Goal: Task Accomplishment & Management: Manage account settings

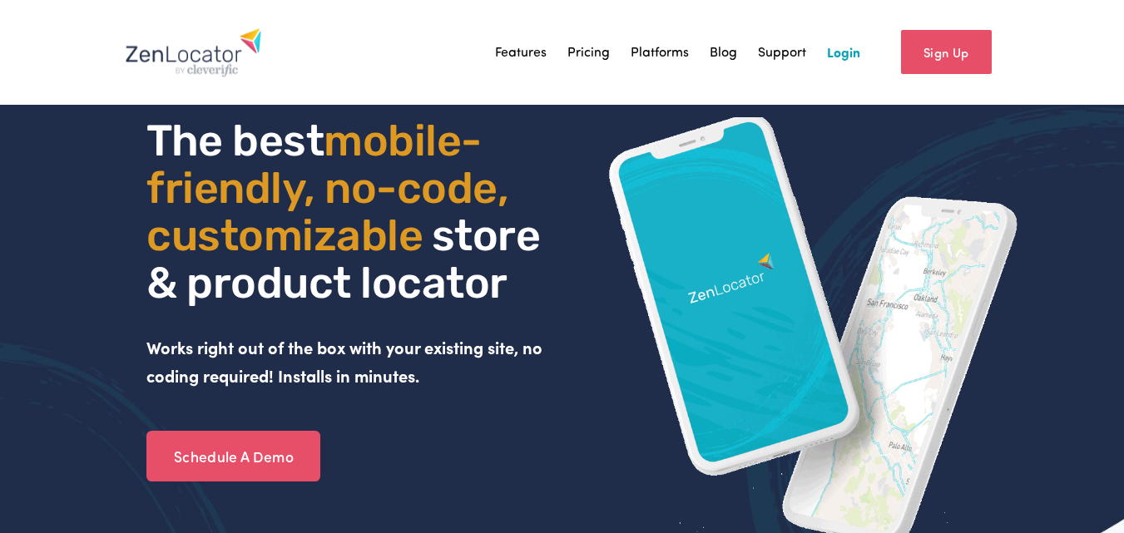
drag, startPoint x: 847, startPoint y: 32, endPoint x: 848, endPoint y: 52, distance: 19.2
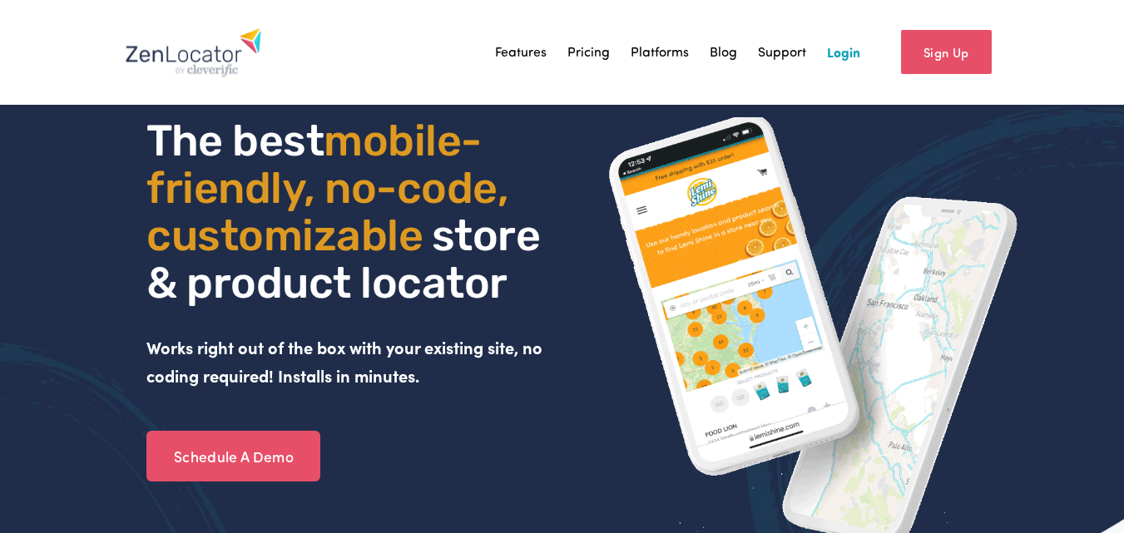
click at [848, 51] on div "Features Pricing Platforms Blog Support Login" at bounding box center [492, 52] width 735 height 50
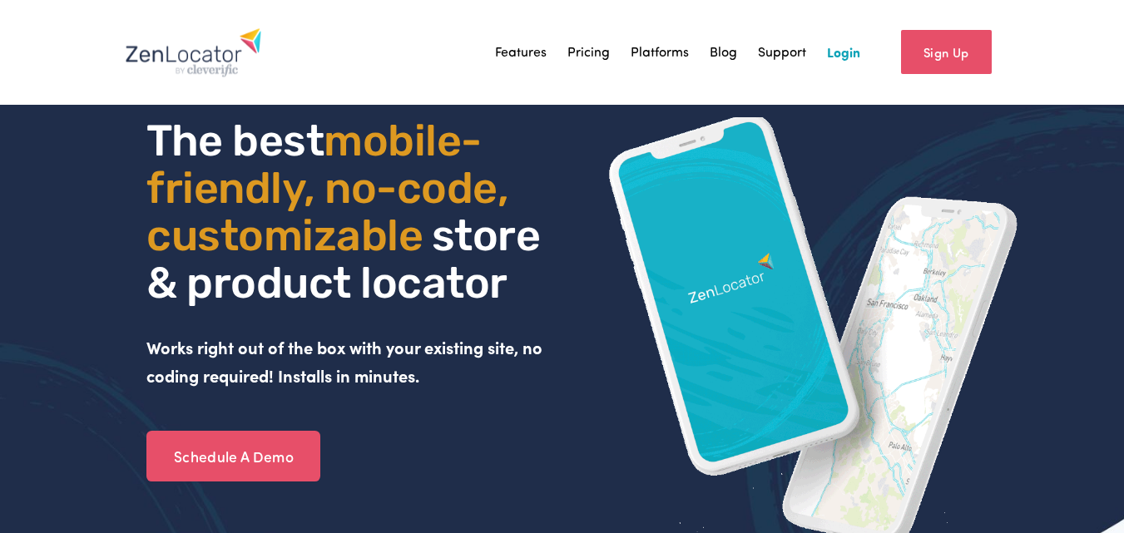
click at [848, 52] on link "Login" at bounding box center [843, 52] width 33 height 25
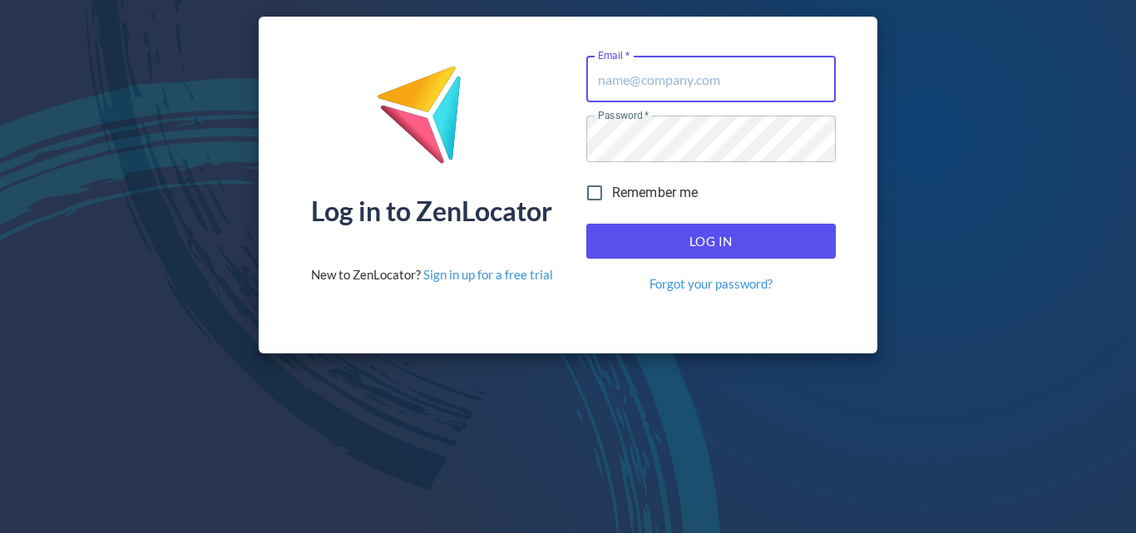
type input "[PERSON_NAME][EMAIL_ADDRESS][DOMAIN_NAME]"
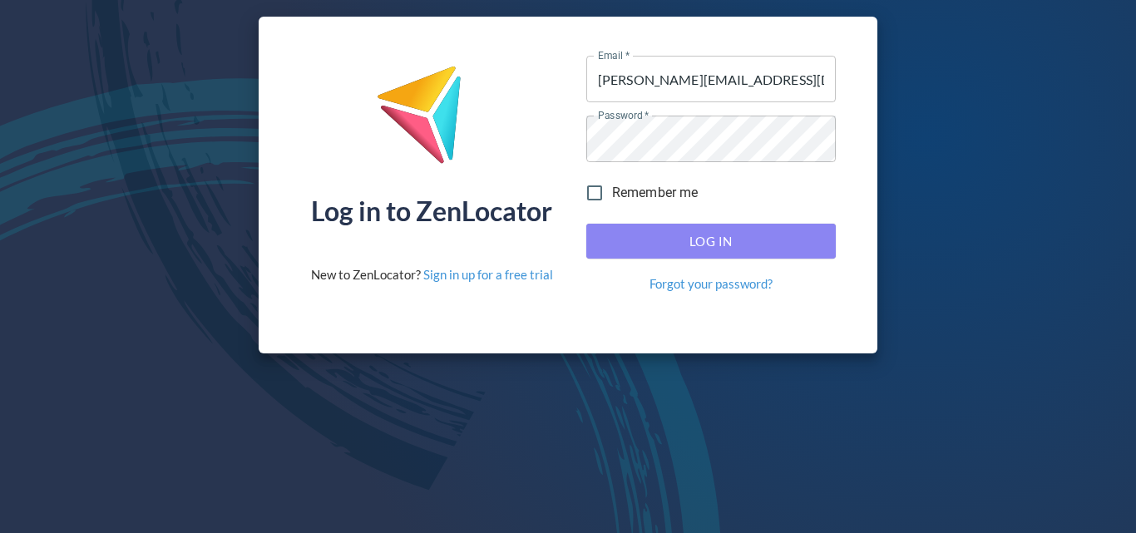
click at [659, 235] on span "Log In" at bounding box center [711, 241] width 213 height 22
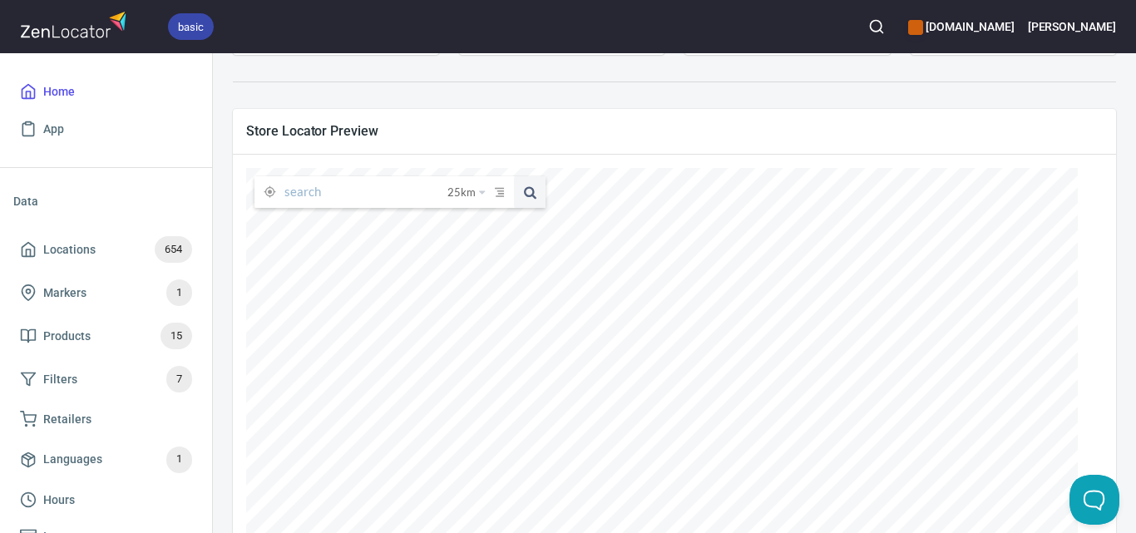
scroll to position [249, 0]
click at [403, 195] on input "text" at bounding box center [365, 191] width 163 height 32
paste input "The [GEOGRAPHIC_DATA]"
type input "The [GEOGRAPHIC_DATA]"
click at [514, 175] on button at bounding box center [530, 191] width 32 height 32
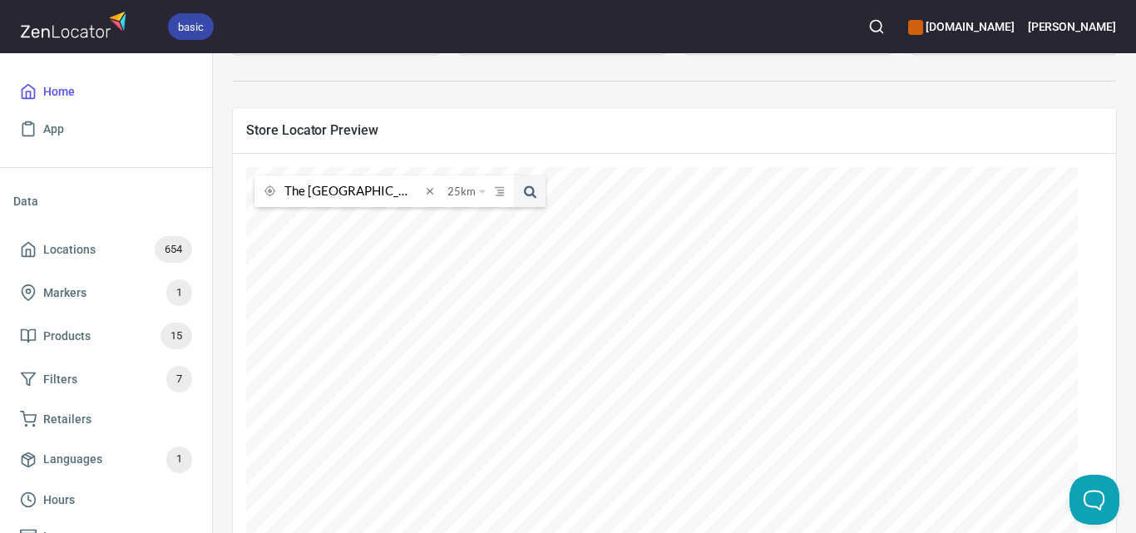
click at [895, 9] on div at bounding box center [876, 26] width 37 height 37
click at [885, 23] on icon "button" at bounding box center [876, 26] width 17 height 17
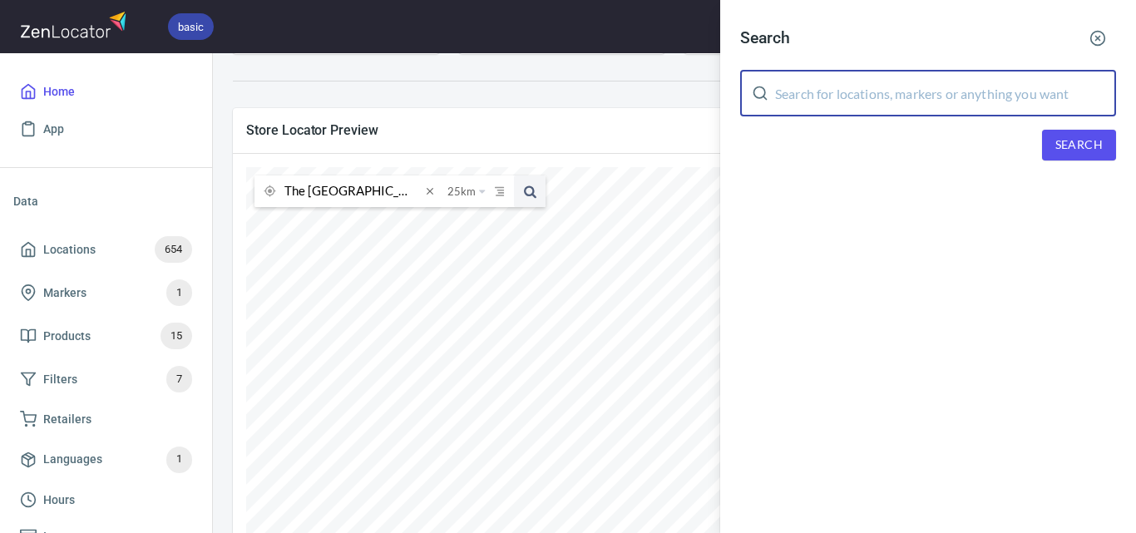
click at [914, 113] on input "text" at bounding box center [945, 93] width 341 height 47
paste input "The [GEOGRAPHIC_DATA]"
type input "The [GEOGRAPHIC_DATA]"
click at [1097, 139] on span "Search" at bounding box center [1078, 145] width 47 height 21
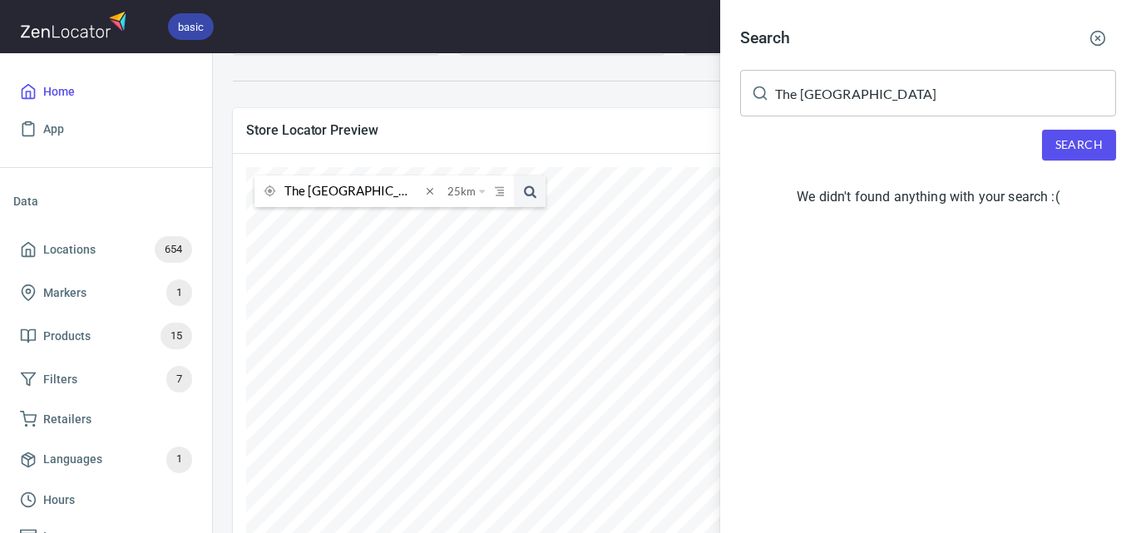
click at [121, 256] on div at bounding box center [568, 266] width 1136 height 533
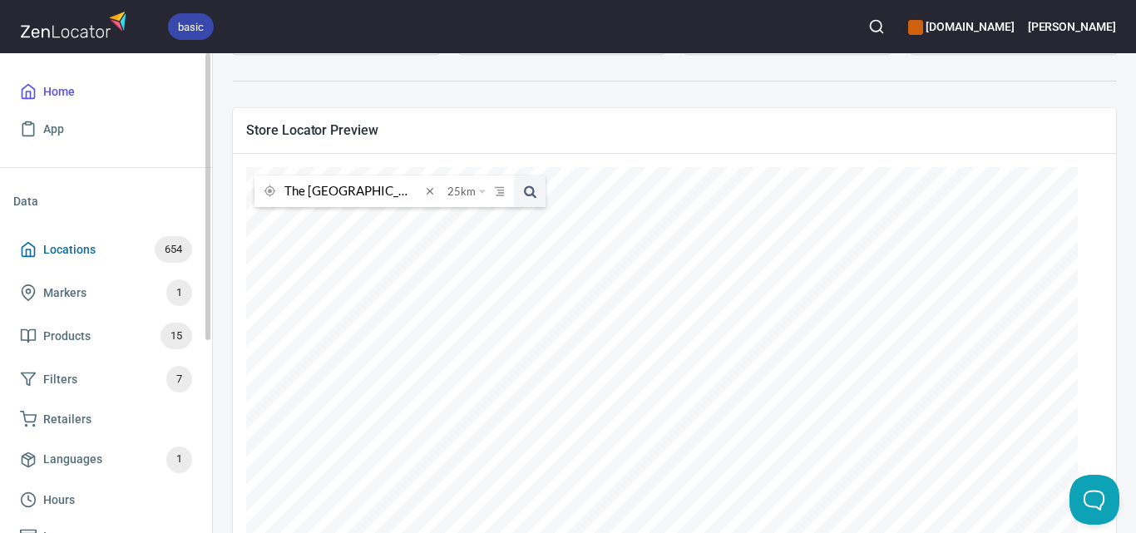
click at [161, 249] on span "654" at bounding box center [173, 249] width 37 height 19
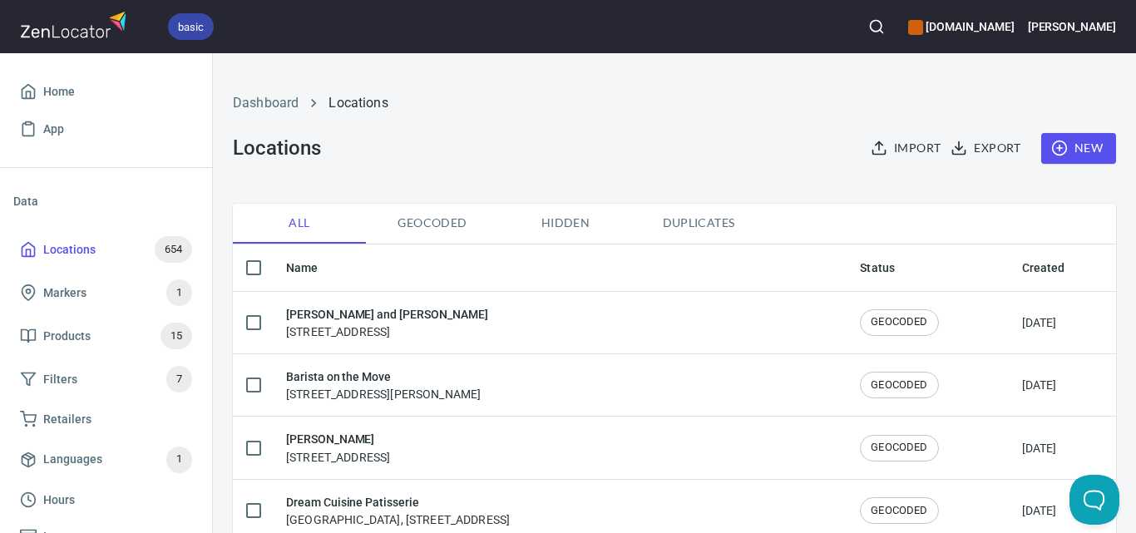
click at [1106, 151] on div "Import Export New" at bounding box center [985, 148] width 282 height 51
checkbox input "false"
click at [1069, 143] on span "New" at bounding box center [1078, 148] width 48 height 21
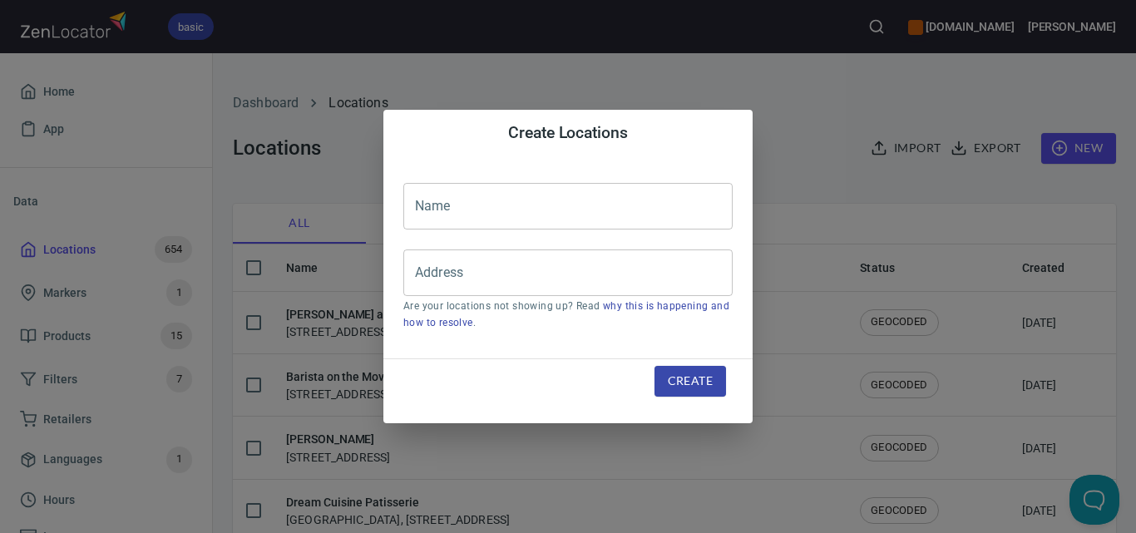
click at [596, 219] on div "Name Name Address Address Are your locations not showing up? Read why this is h…" at bounding box center [567, 257] width 369 height 202
click at [601, 214] on input "text" at bounding box center [567, 206] width 329 height 47
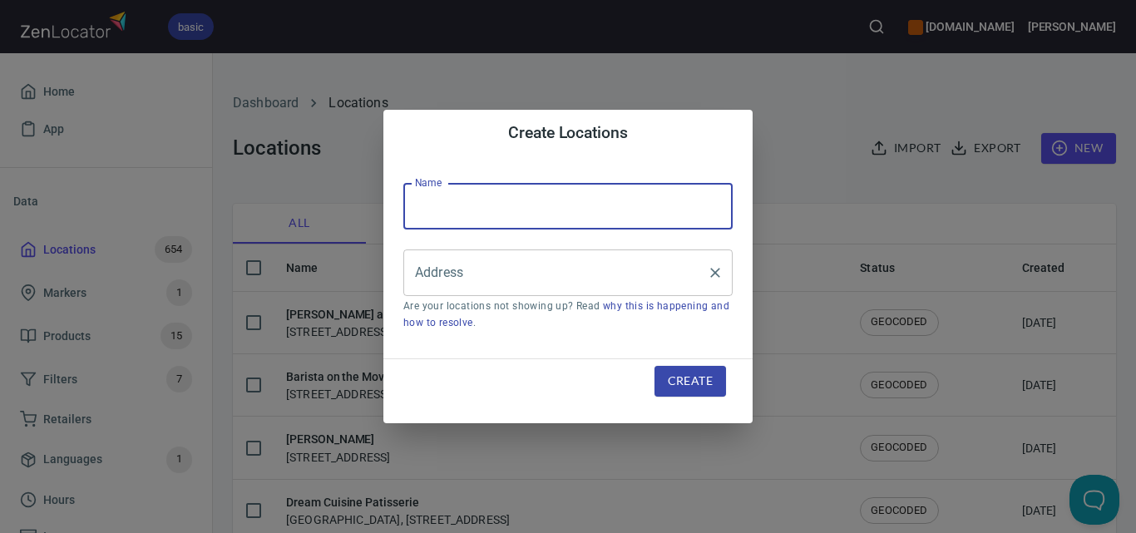
paste input "The [GEOGRAPHIC_DATA]"
type input "The [GEOGRAPHIC_DATA]"
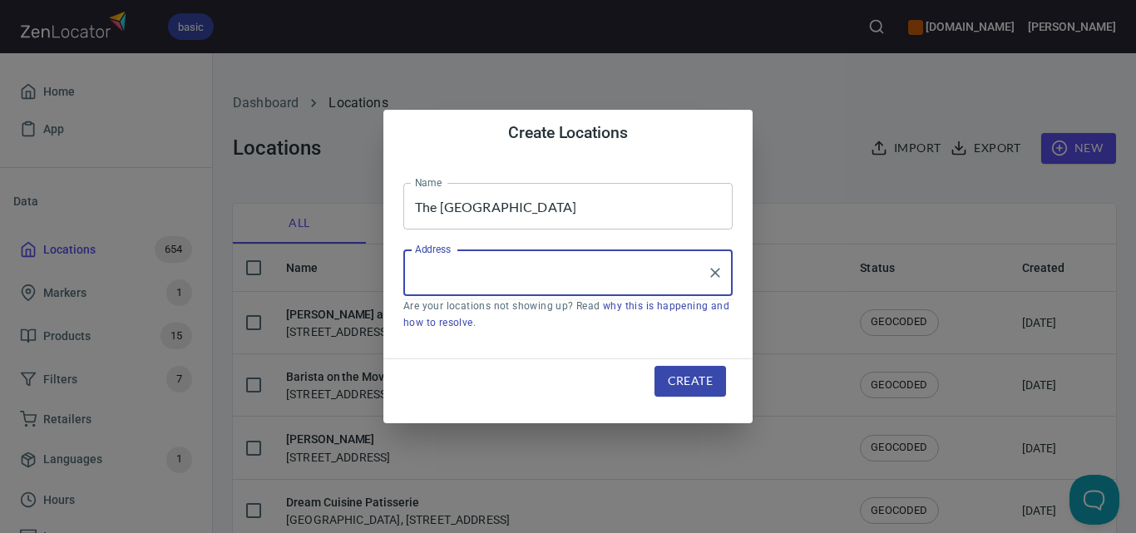
click at [566, 264] on input "Address" at bounding box center [555, 273] width 289 height 32
paste input "[STREET_ADDRESS]"
type input "[STREET_ADDRESS]"
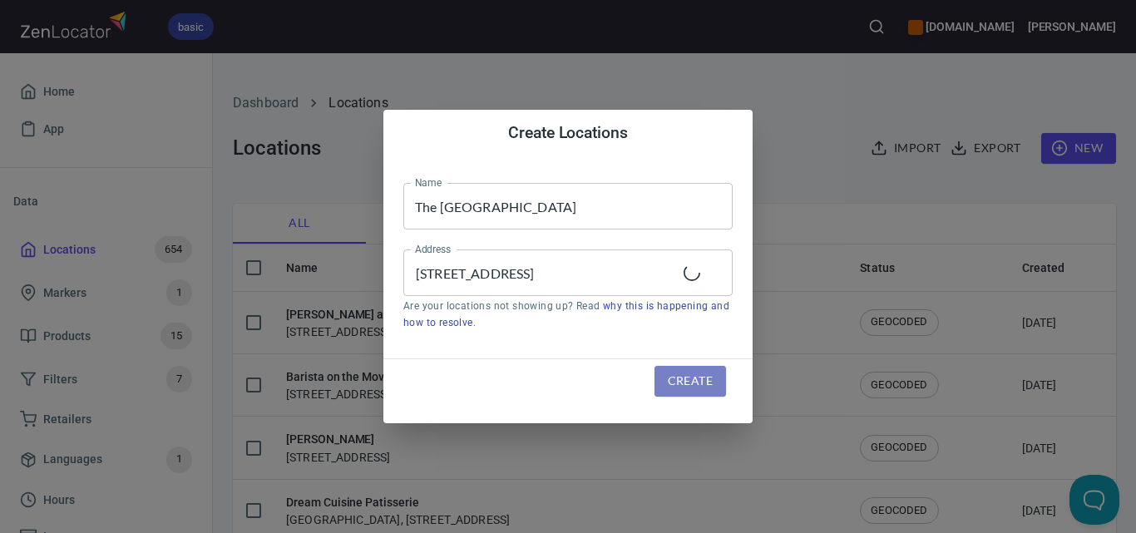
click at [694, 370] on button "Create" at bounding box center [690, 381] width 72 height 31
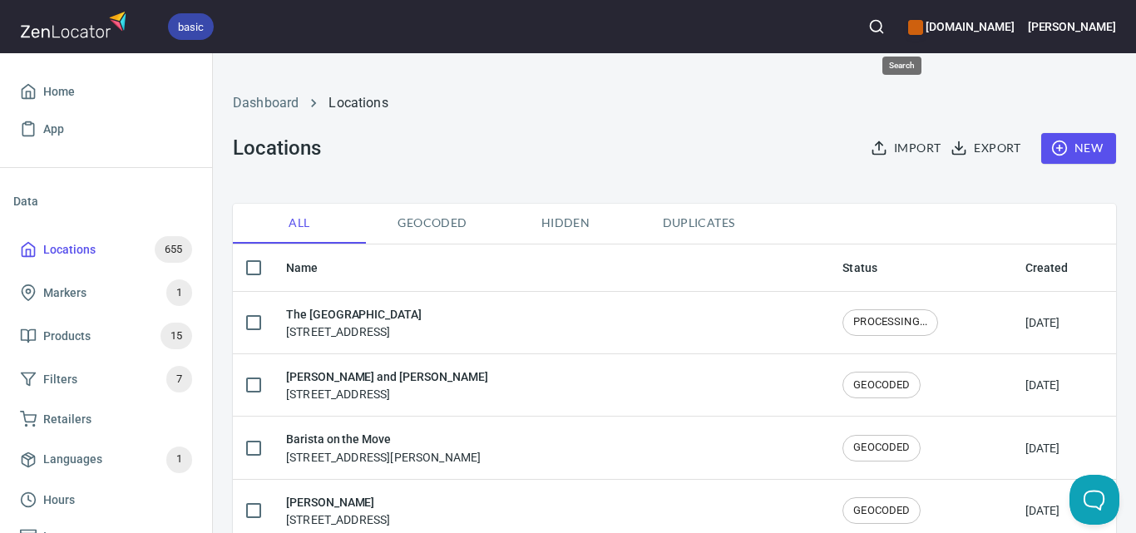
click at [885, 22] on icon "button" at bounding box center [876, 26] width 17 height 17
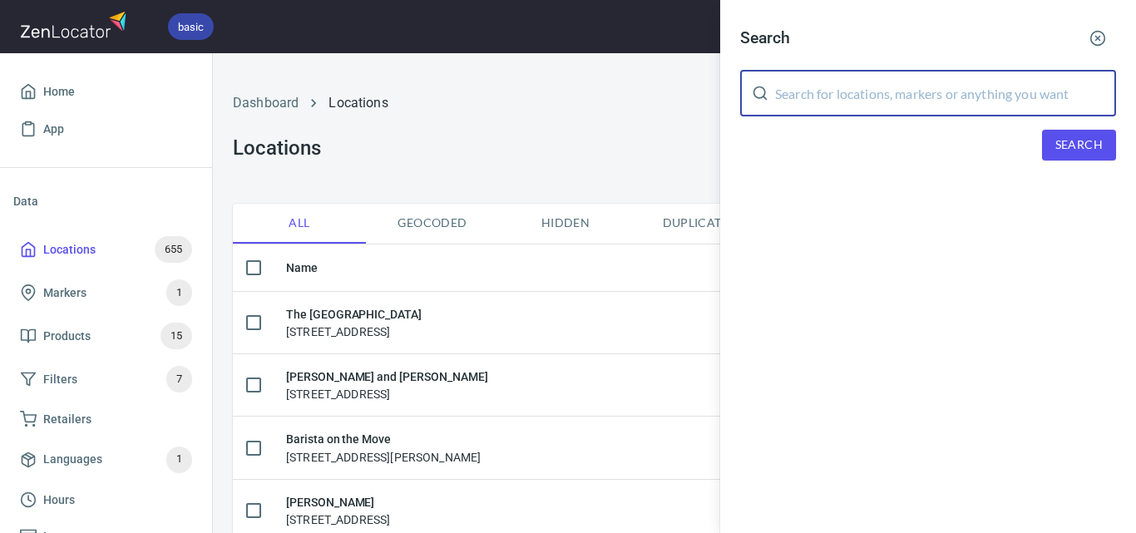
click at [935, 88] on input "text" at bounding box center [945, 93] width 341 height 47
paste input "Boccaccio Cellars"
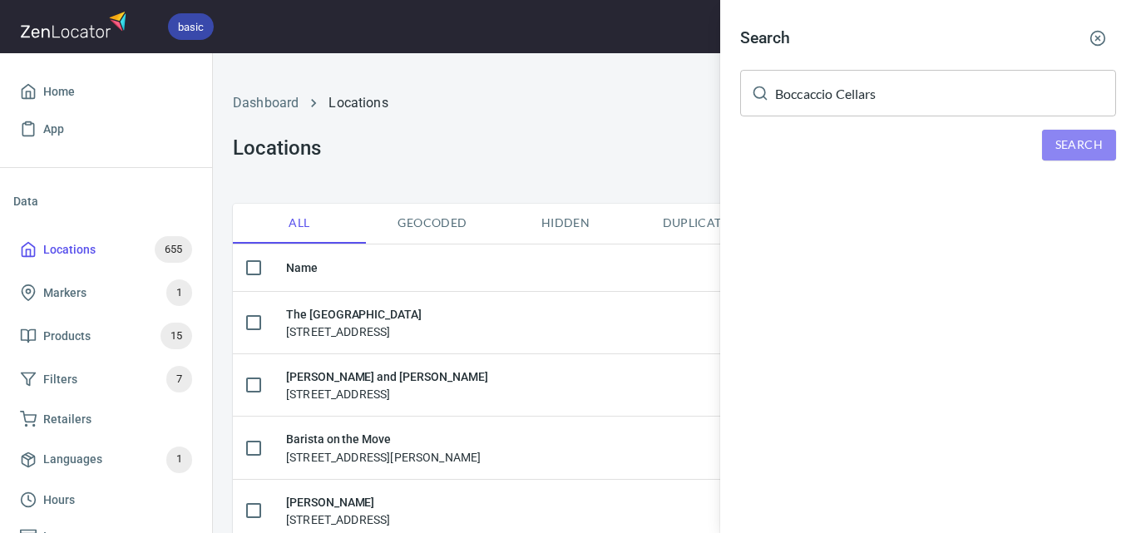
click at [1045, 136] on button "Search" at bounding box center [1079, 145] width 74 height 31
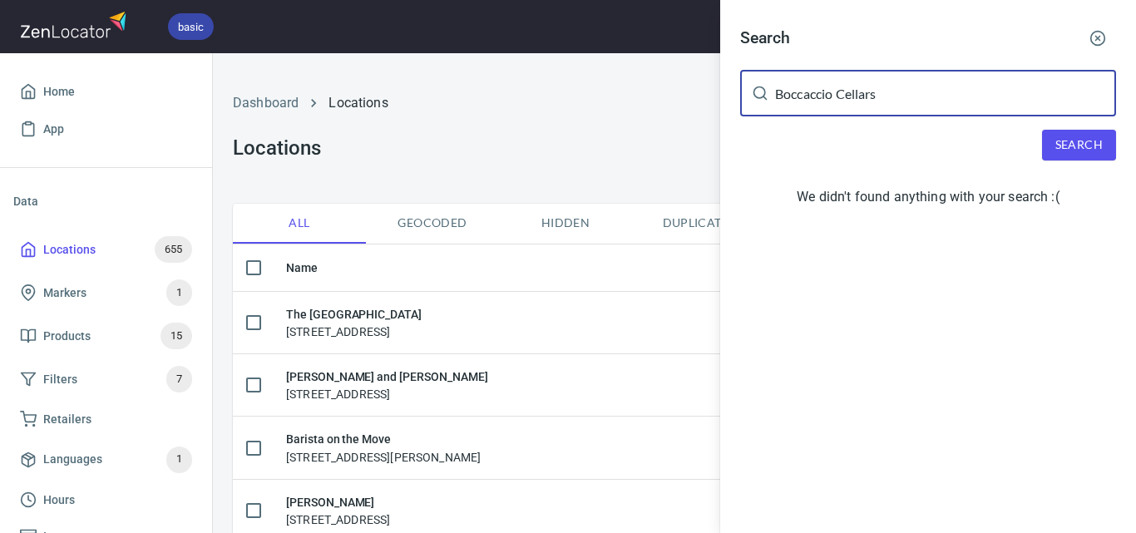
click at [895, 95] on input "Boccaccio Cellars" at bounding box center [945, 93] width 341 height 47
paste input "IGA Boccaccio"
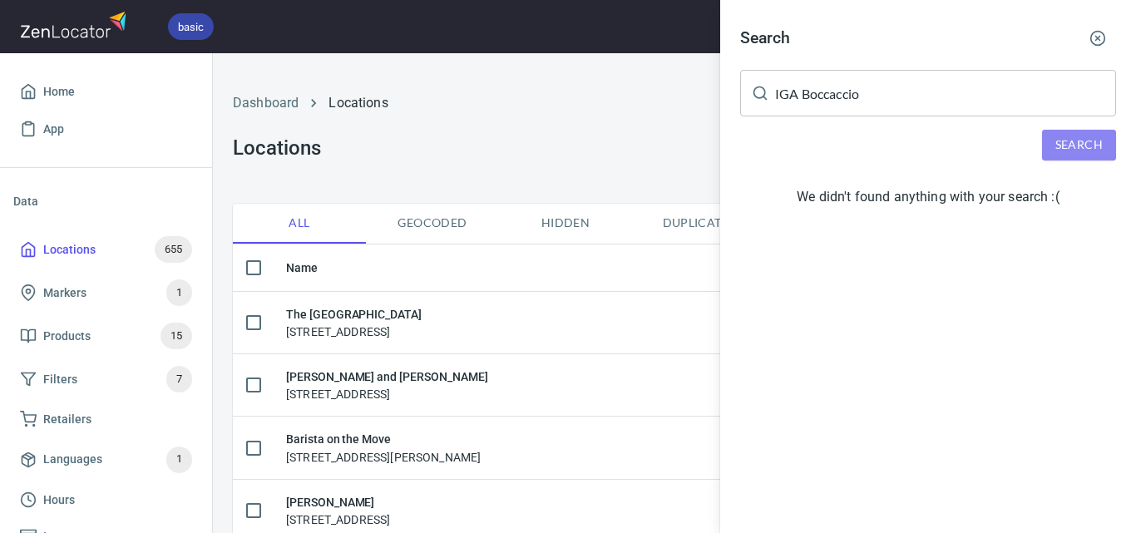
click at [1089, 151] on span "Search" at bounding box center [1078, 145] width 47 height 21
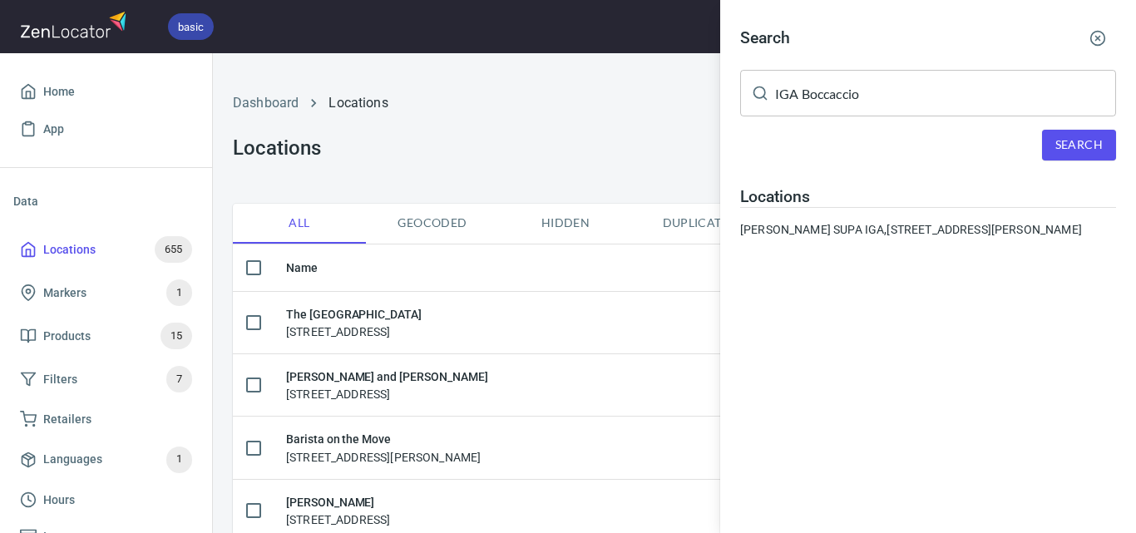
click at [849, 98] on input "IGA Boccaccio" at bounding box center [945, 93] width 341 height 47
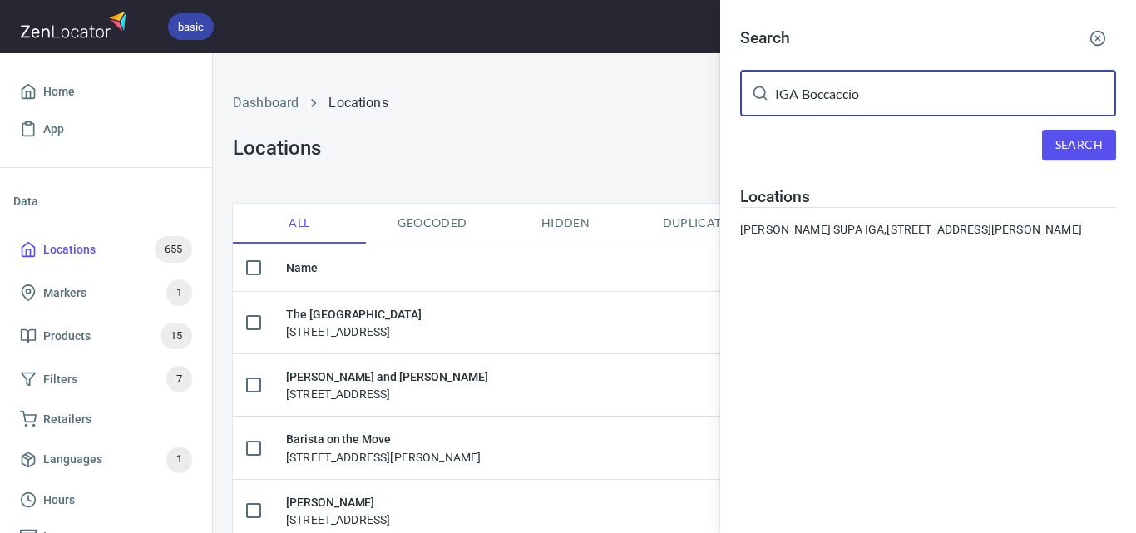
click at [849, 98] on input "IGA Boccaccio" at bounding box center [945, 93] width 341 height 47
paste input "Myrtlebank Roaming Farms"
type input "Myrtlebank Roaming Farms"
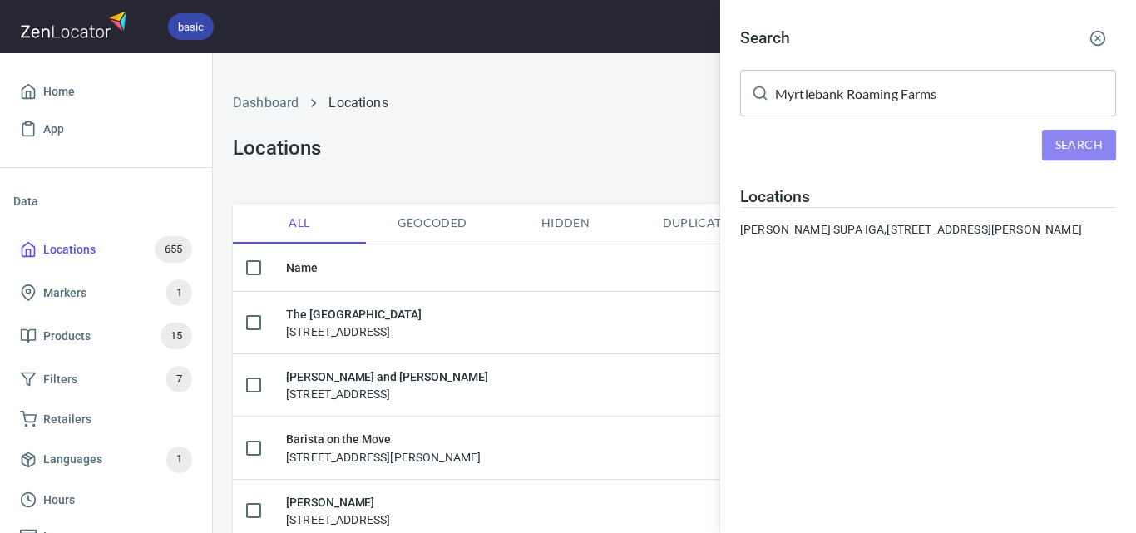
click at [1079, 147] on span "Search" at bounding box center [1078, 145] width 47 height 21
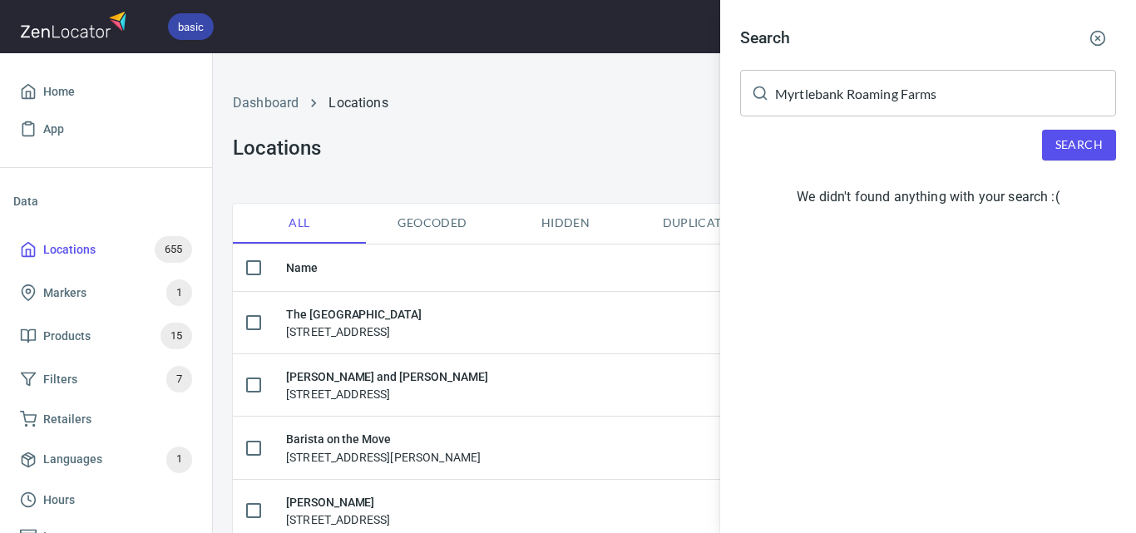
click at [501, 119] on div at bounding box center [568, 266] width 1136 height 533
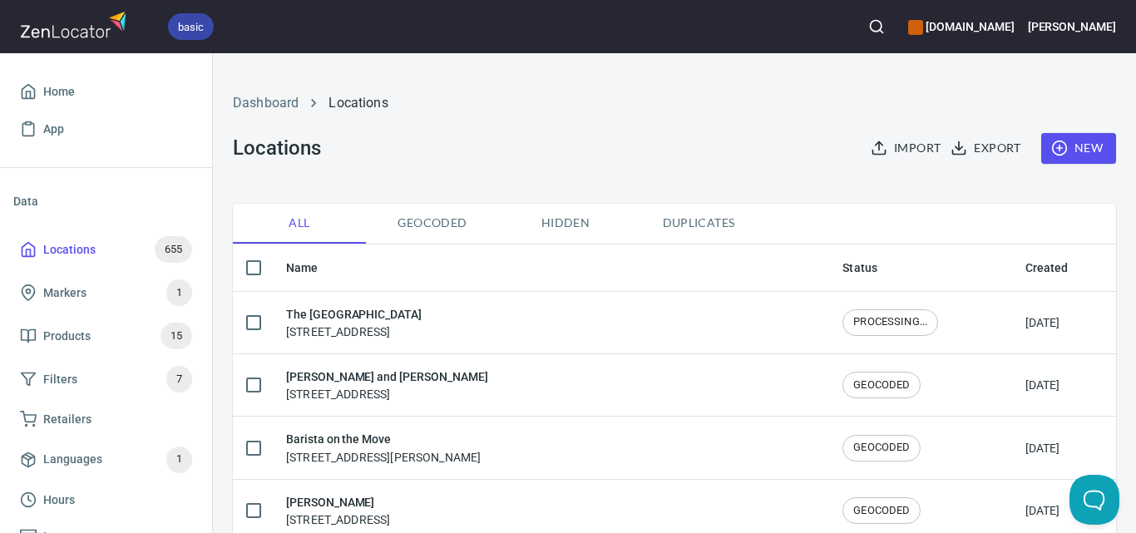
click at [1061, 161] on button "New" at bounding box center [1078, 148] width 75 height 31
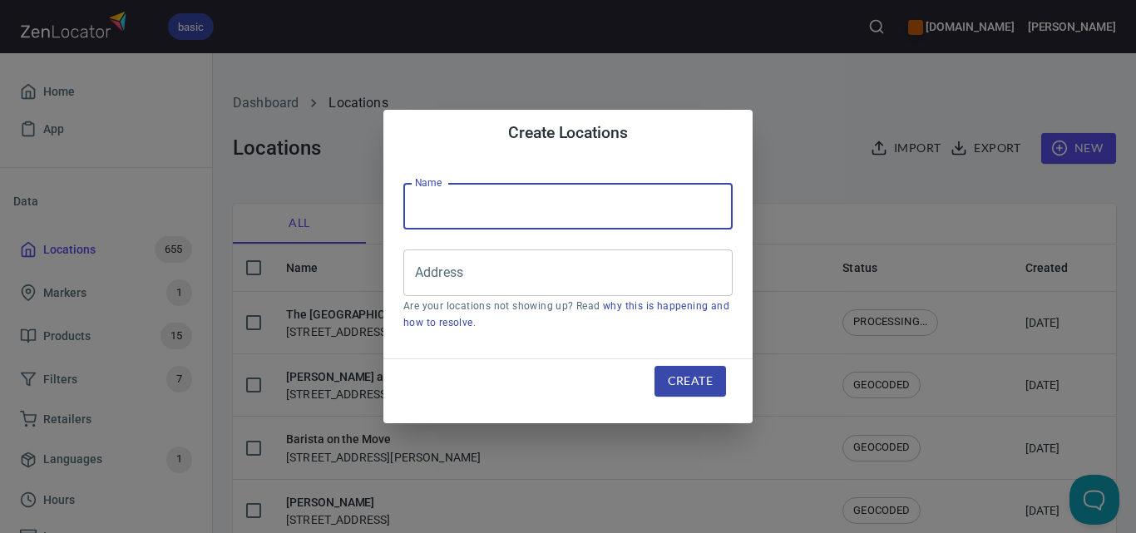
click at [671, 215] on input "text" at bounding box center [567, 206] width 329 height 47
paste input "Myrtlebank Roaming Farms"
type input "Myrtlebank Roaming Farms"
click at [545, 281] on input "Address" at bounding box center [555, 273] width 289 height 32
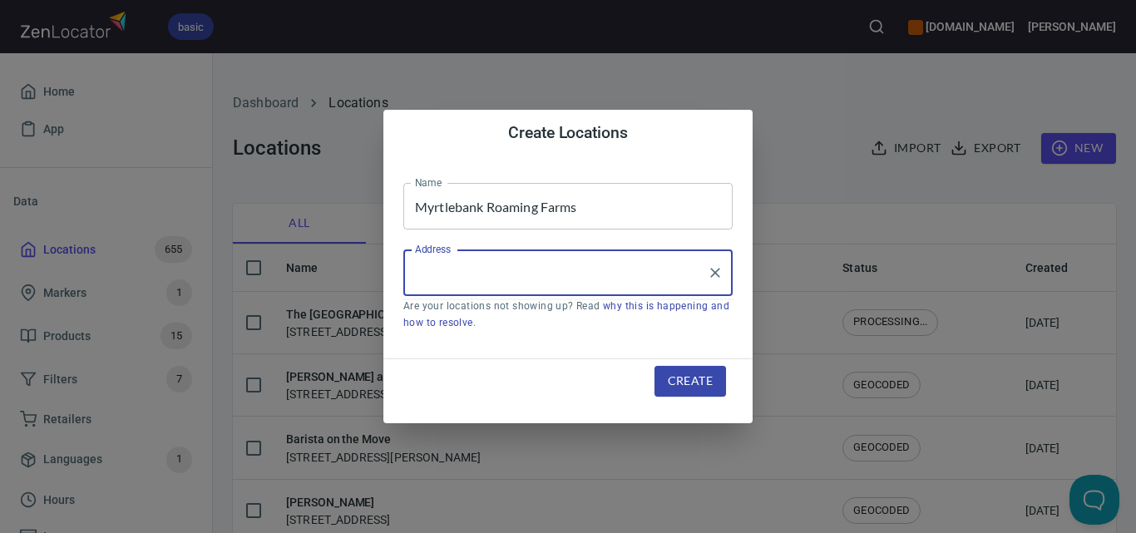
paste input "[STREET_ADDRESS]"
type input "[STREET_ADDRESS]"
click at [695, 382] on span "Create" at bounding box center [690, 381] width 45 height 21
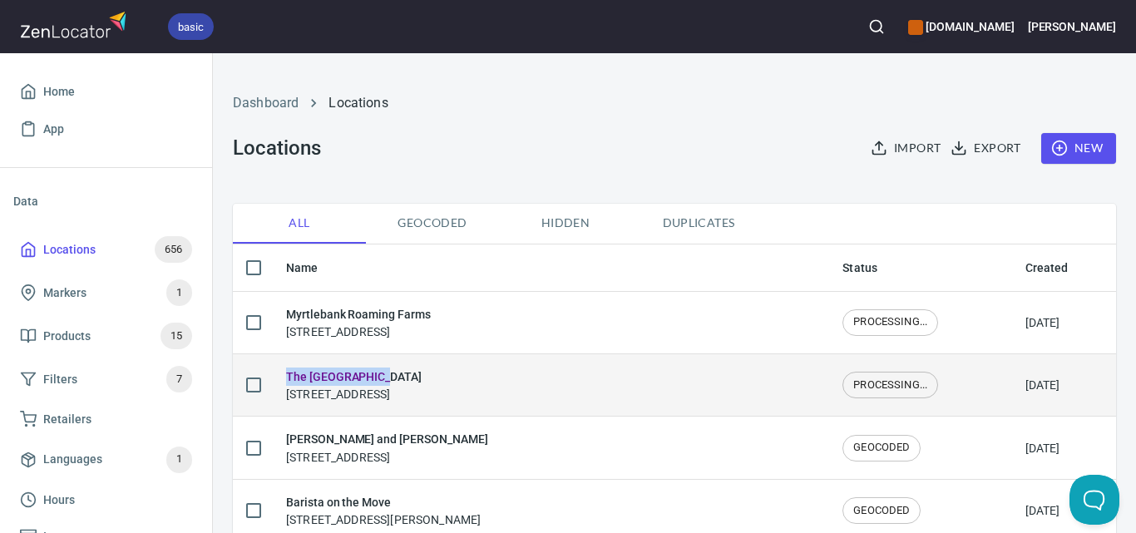
drag, startPoint x: 412, startPoint y: 369, endPoint x: 284, endPoint y: 373, distance: 128.1
click at [284, 373] on td "The South Levain [STREET_ADDRESS]" at bounding box center [551, 384] width 556 height 62
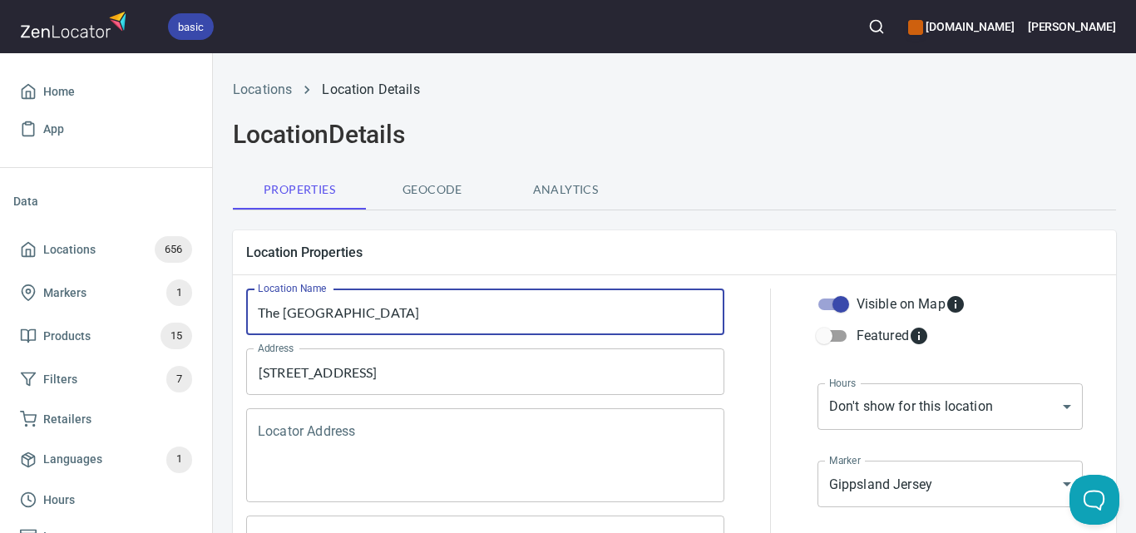
drag, startPoint x: 373, startPoint y: 308, endPoint x: 249, endPoint y: 313, distance: 124.0
click at [249, 313] on input "The [GEOGRAPHIC_DATA]" at bounding box center [485, 312] width 478 height 47
